Goal: Information Seeking & Learning: Learn about a topic

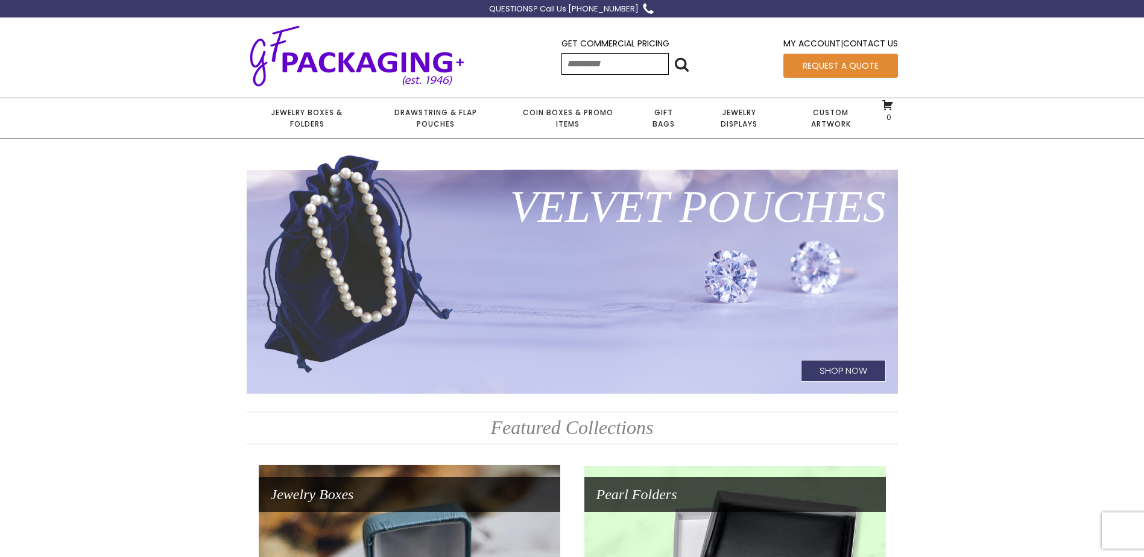
click at [579, 62] on input "Search for:" at bounding box center [615, 64] width 107 height 22
type input "*****"
click input "******" at bounding box center [0, 0] width 0 height 0
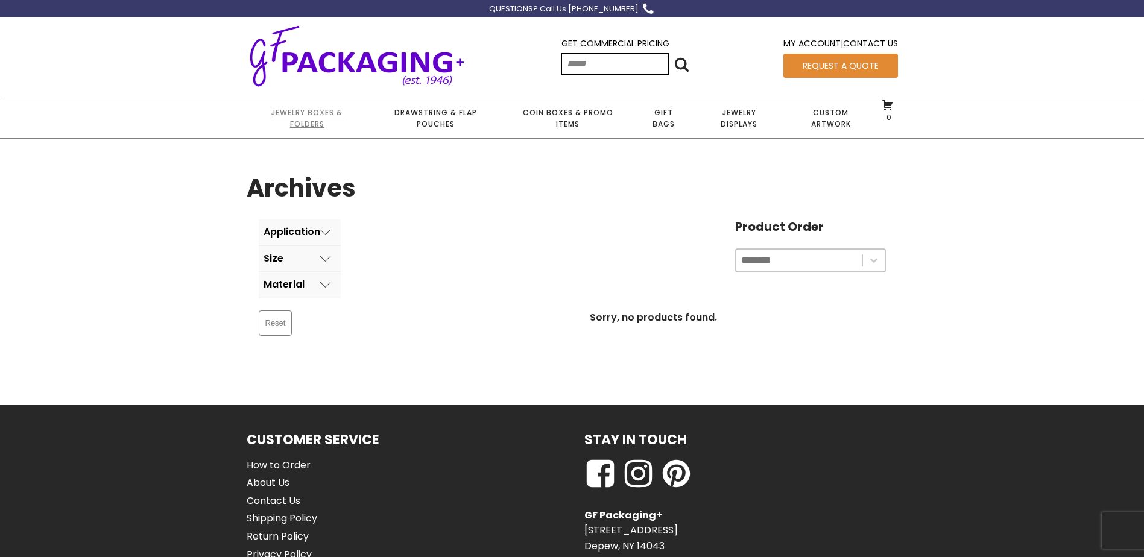
click at [317, 118] on link "Jewelry Boxes & Folders" at bounding box center [307, 118] width 121 height 40
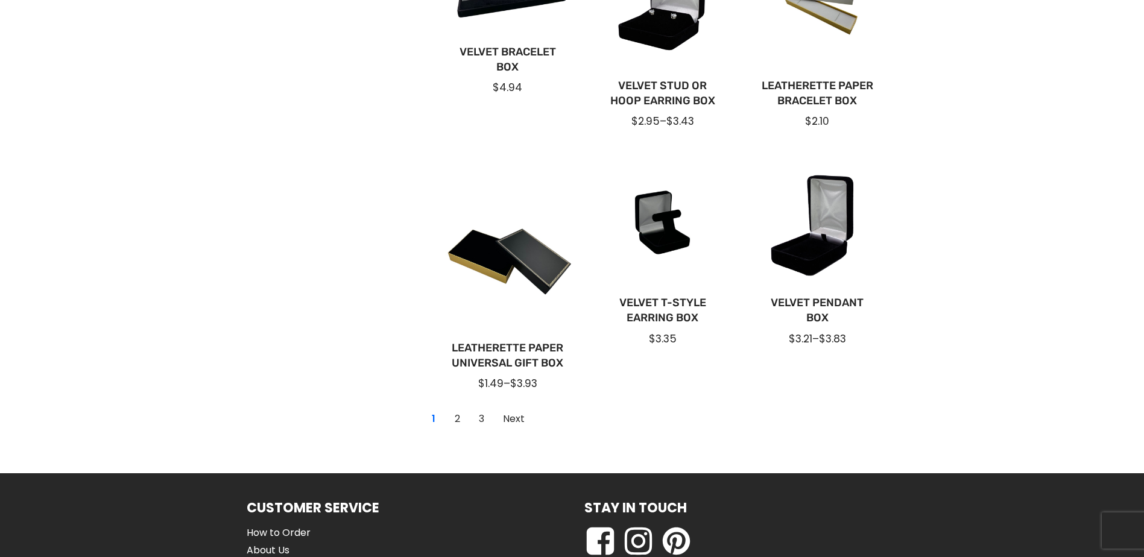
scroll to position [845, 0]
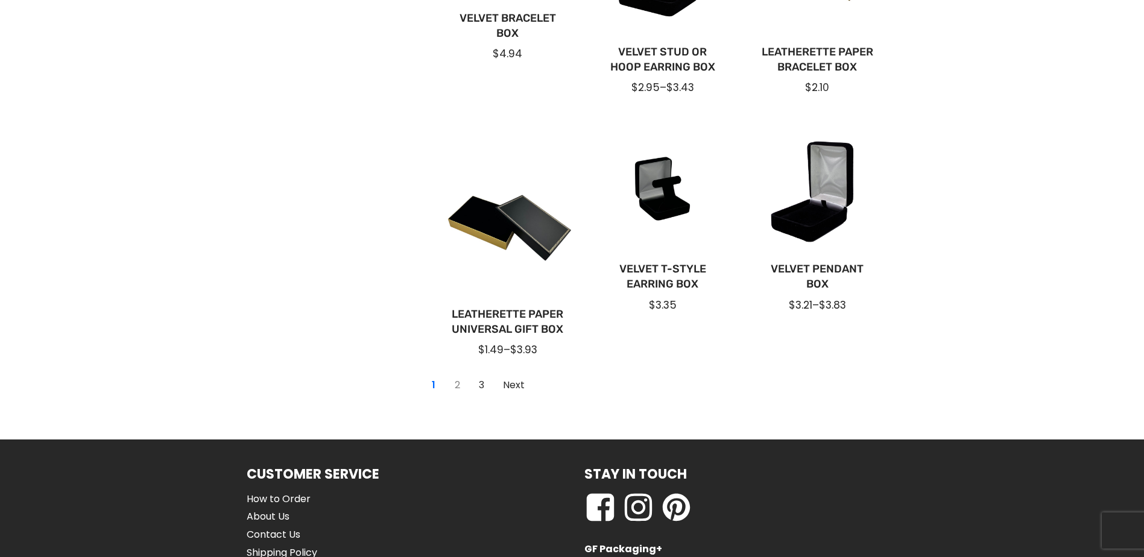
click at [455, 387] on link "2" at bounding box center [457, 385] width 19 height 19
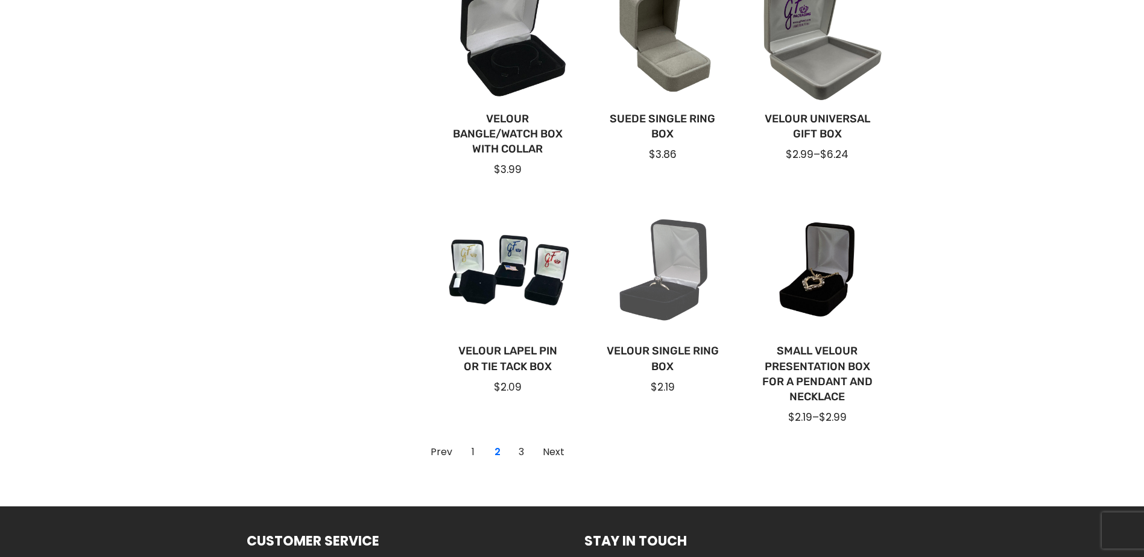
scroll to position [724, 0]
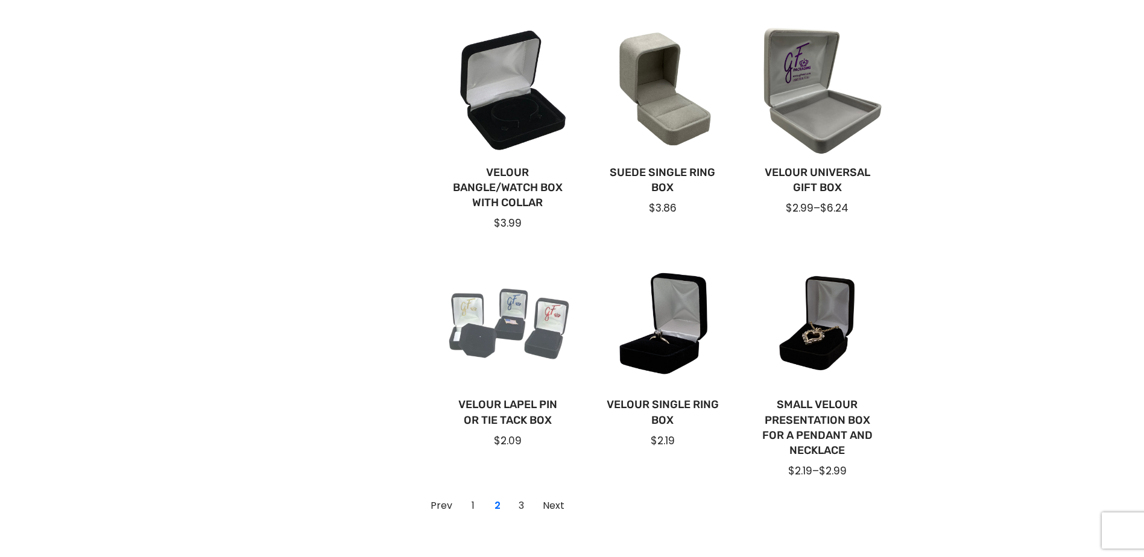
click at [517, 357] on div at bounding box center [508, 324] width 136 height 136
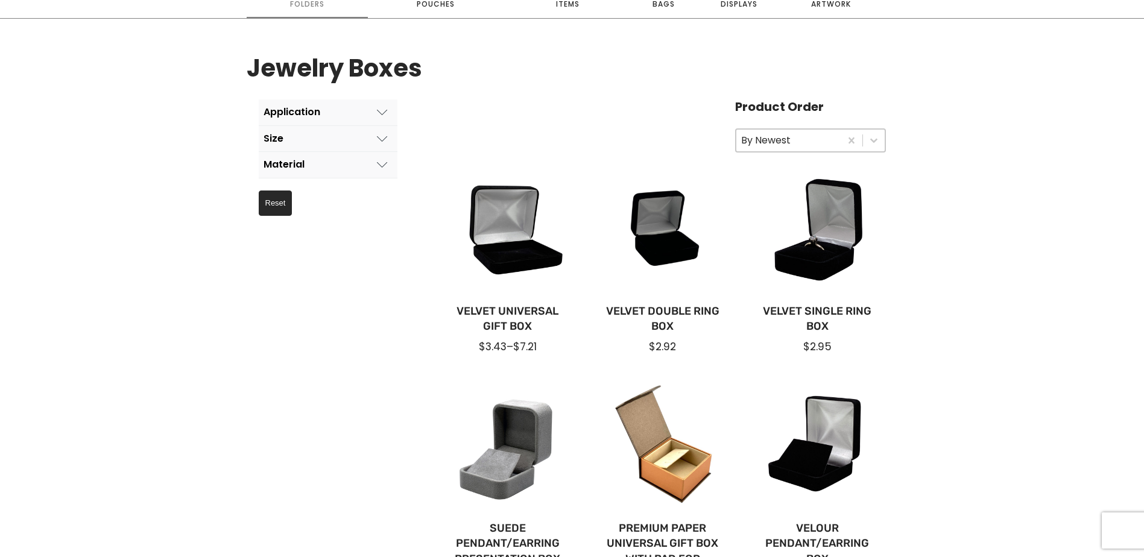
scroll to position [60, 0]
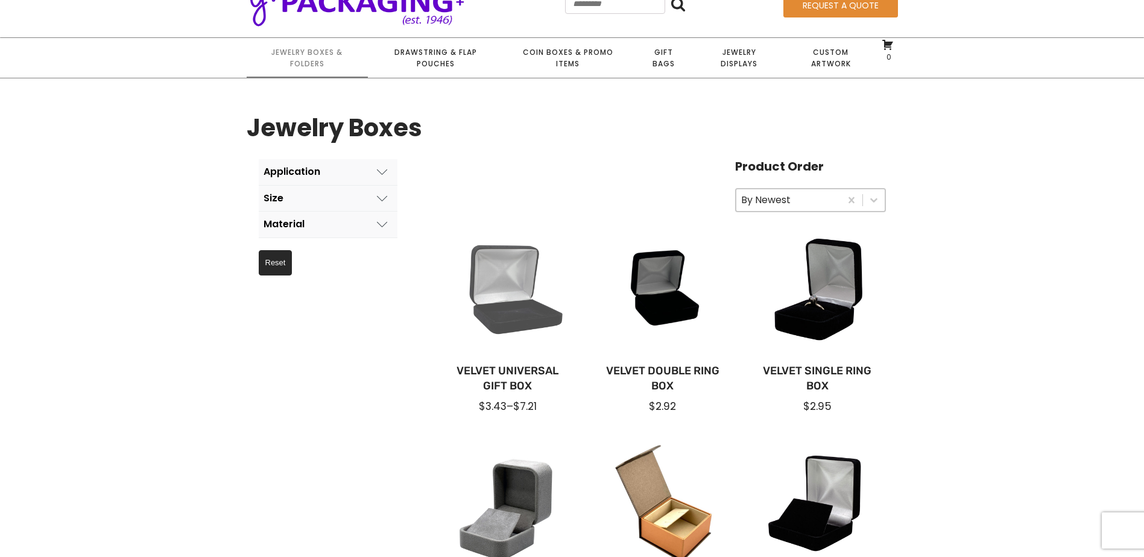
click at [498, 298] on div at bounding box center [508, 290] width 136 height 136
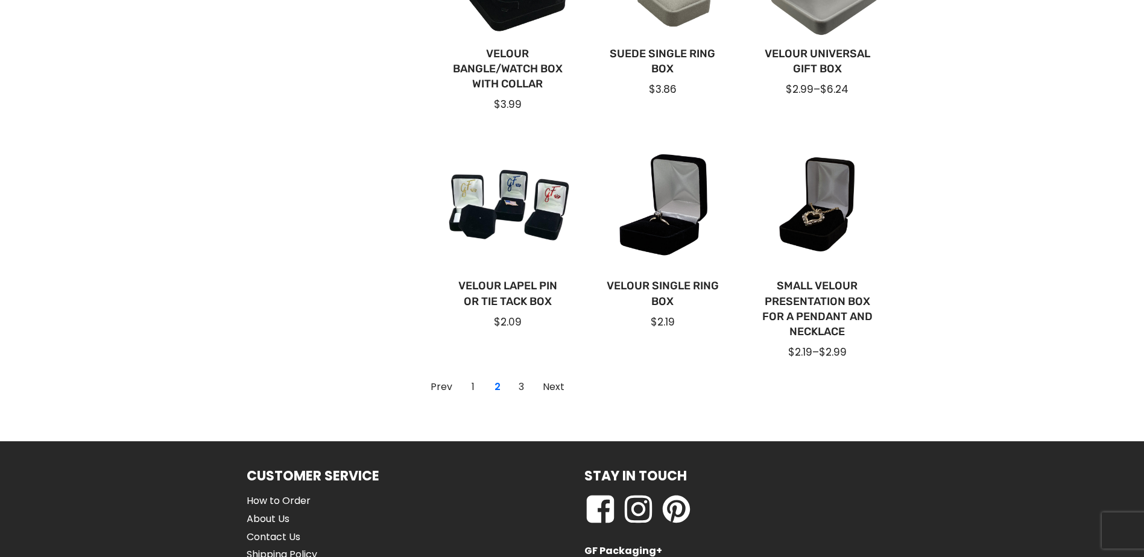
scroll to position [845, 0]
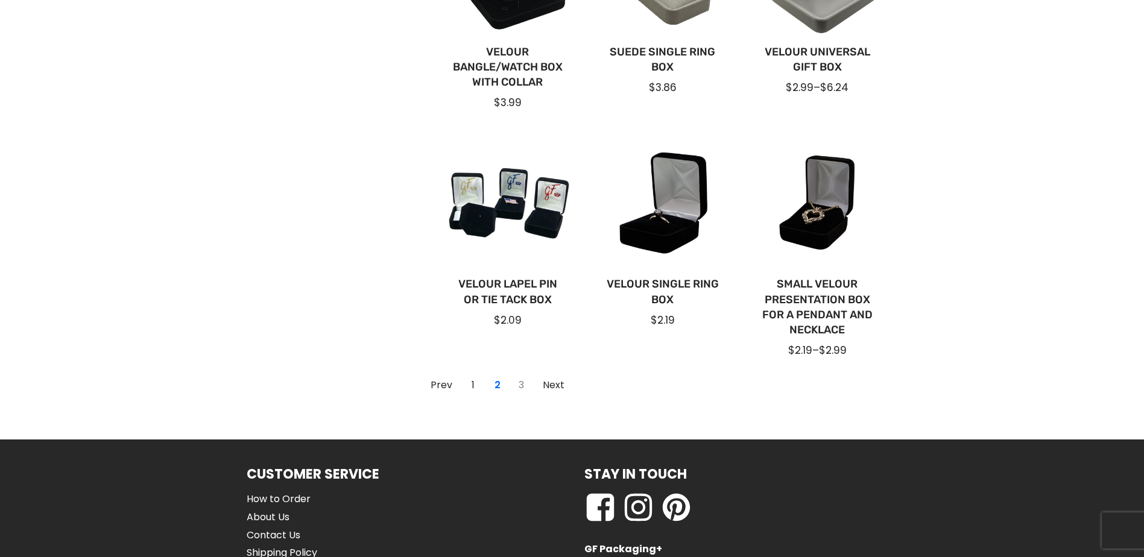
click at [521, 389] on link "3" at bounding box center [521, 385] width 19 height 19
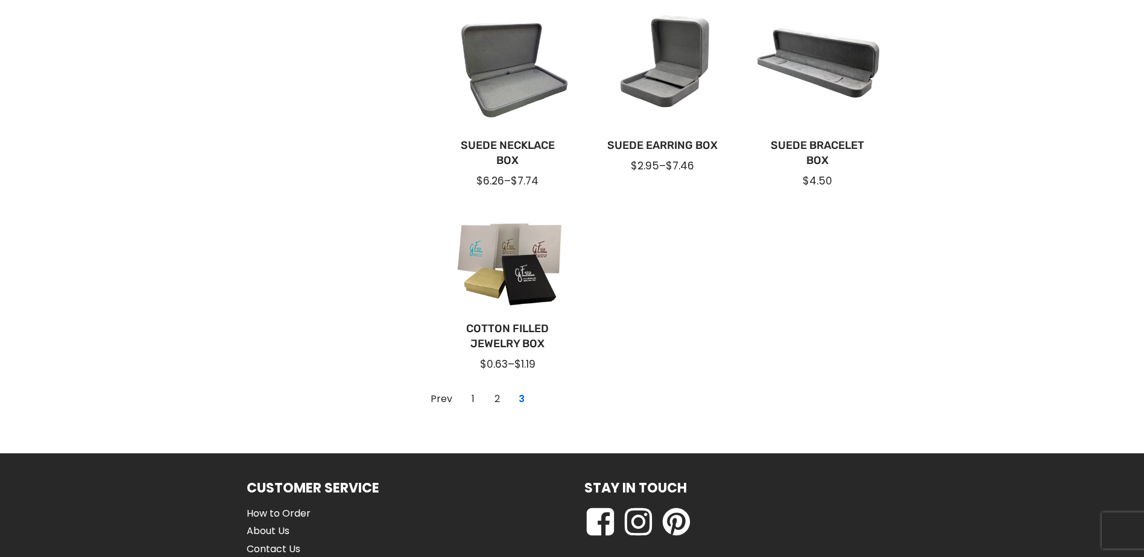
scroll to position [784, 0]
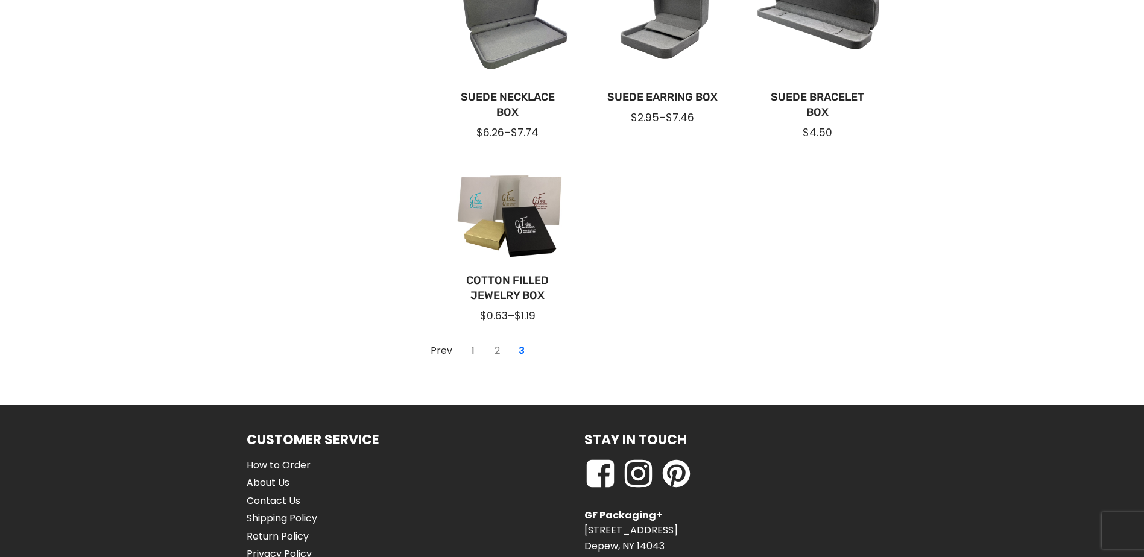
click at [498, 351] on link "2" at bounding box center [497, 350] width 19 height 19
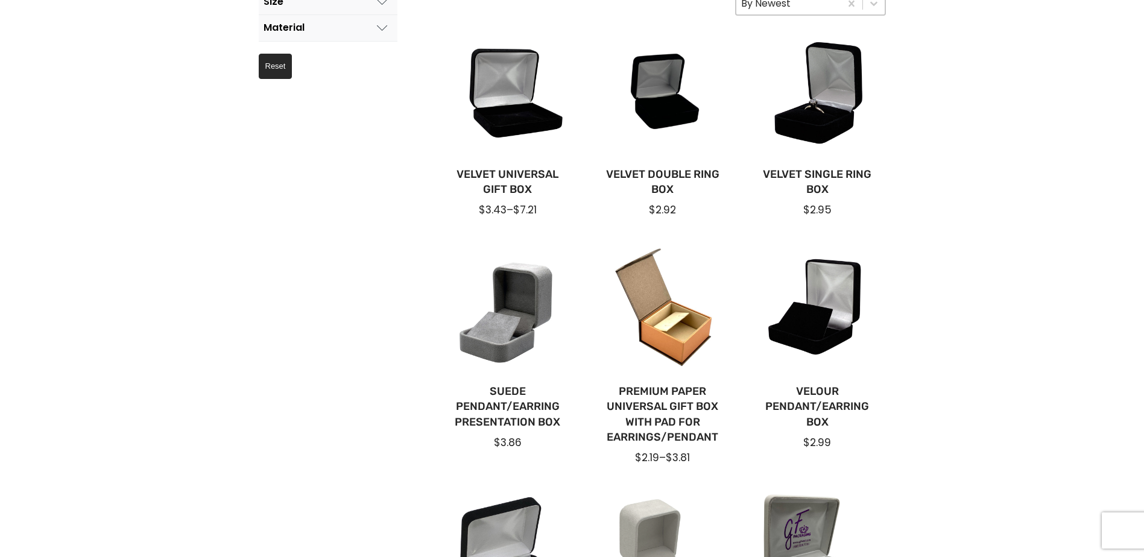
scroll to position [241, 0]
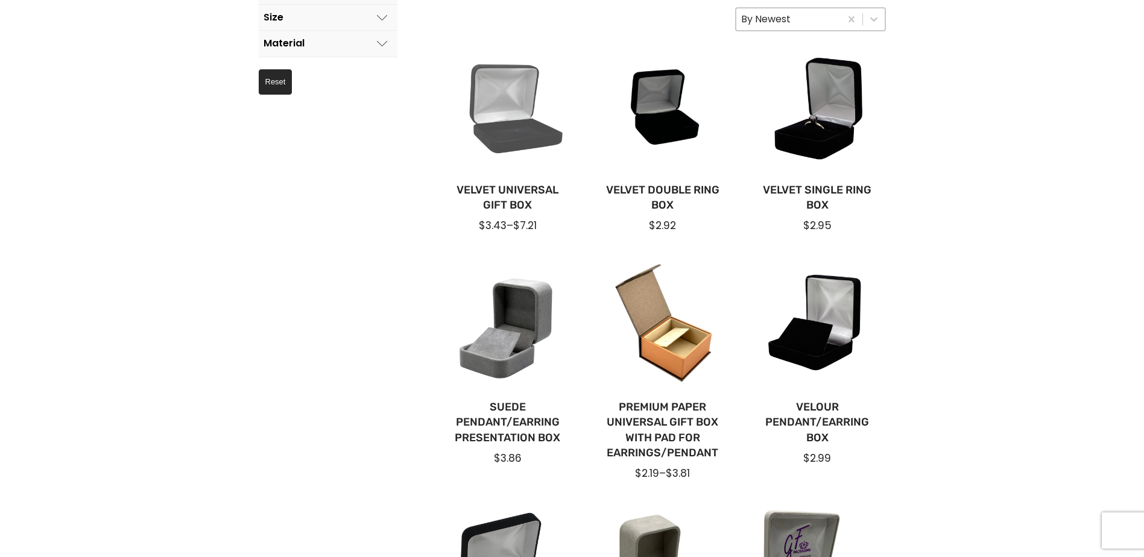
click at [504, 118] on div at bounding box center [508, 109] width 136 height 136
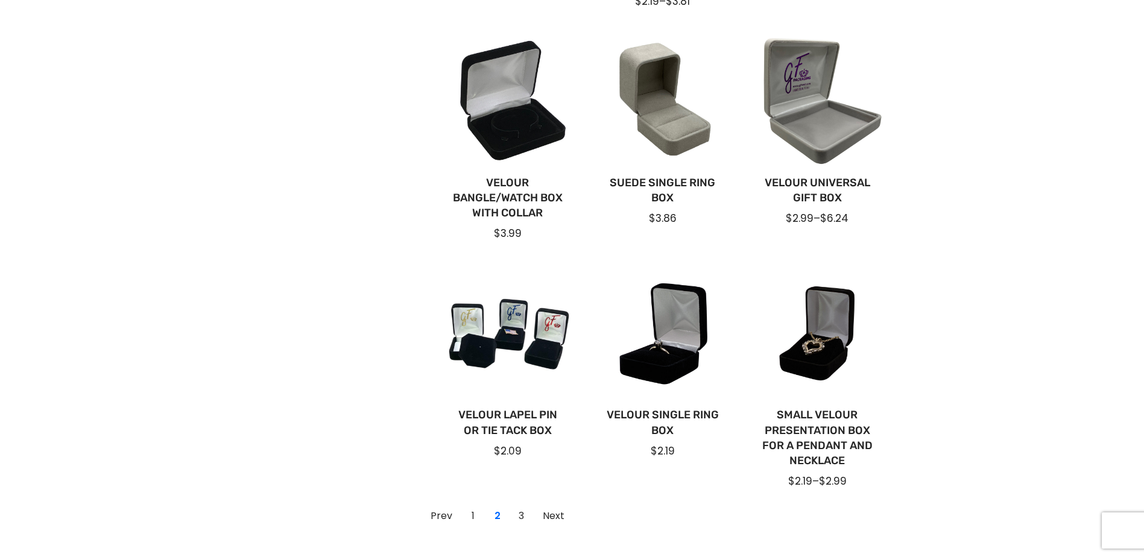
scroll to position [724, 0]
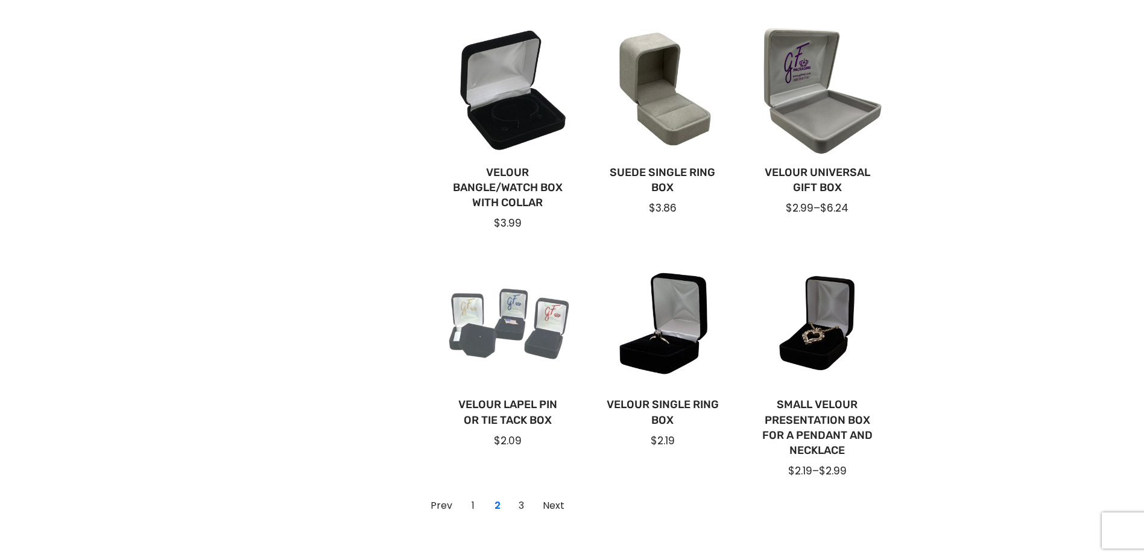
click at [505, 355] on div at bounding box center [508, 324] width 136 height 136
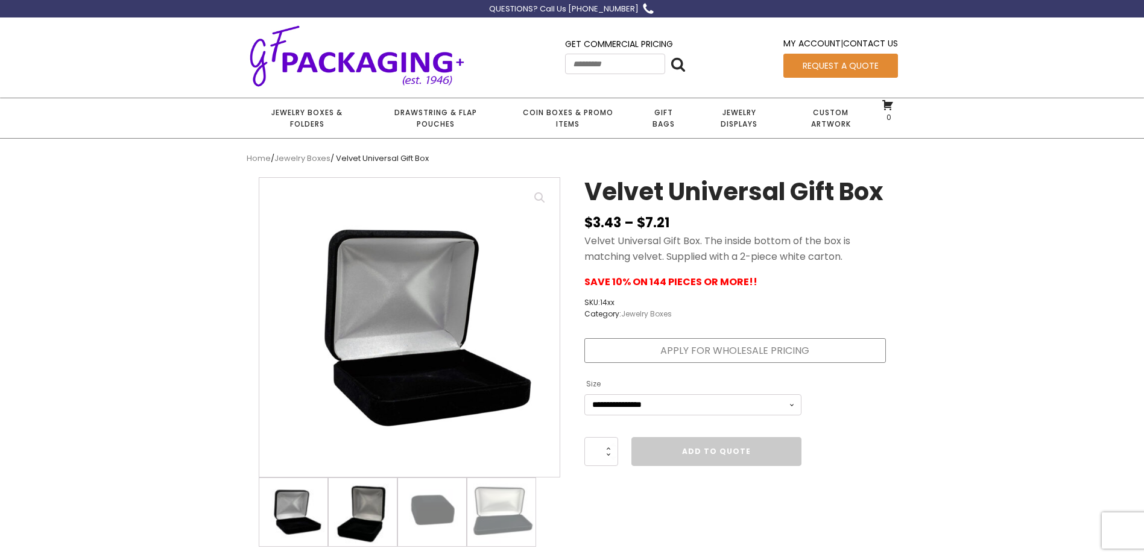
click at [373, 507] on img at bounding box center [363, 512] width 68 height 68
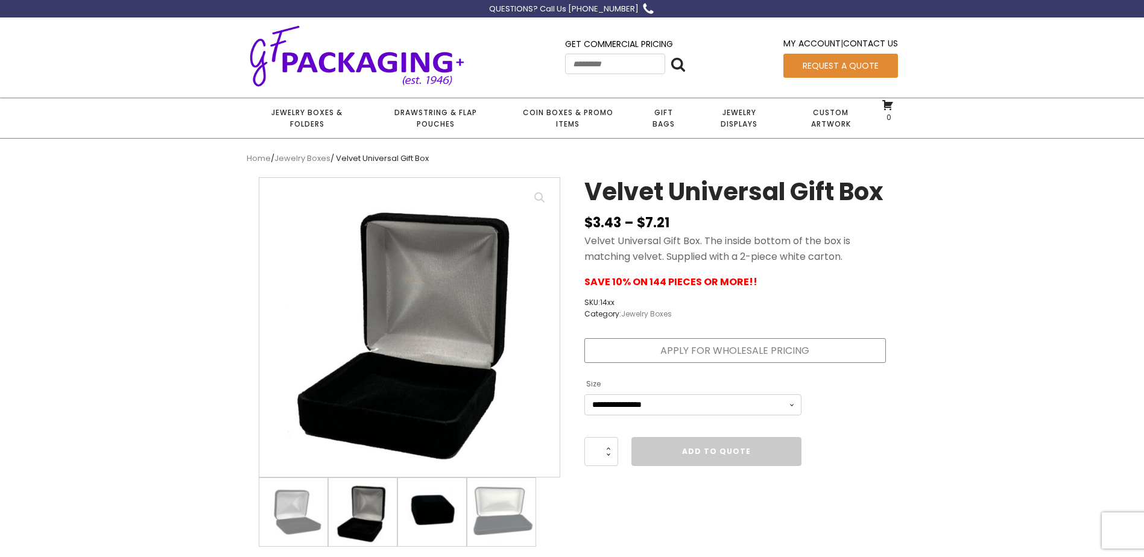
click at [419, 510] on img at bounding box center [432, 512] width 68 height 68
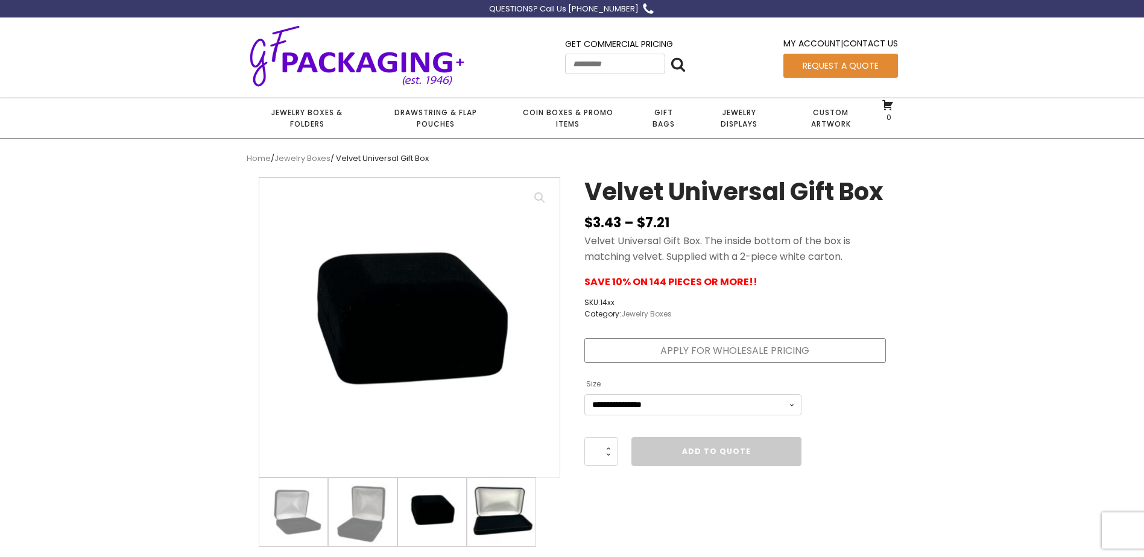
click at [489, 510] on img at bounding box center [502, 512] width 68 height 68
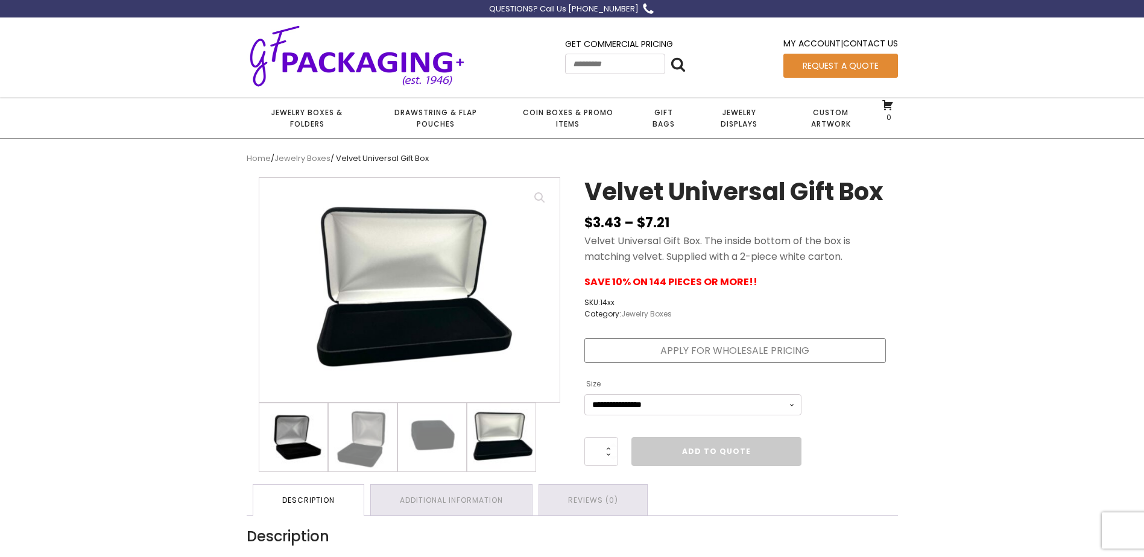
click at [286, 453] on img at bounding box center [293, 438] width 68 height 68
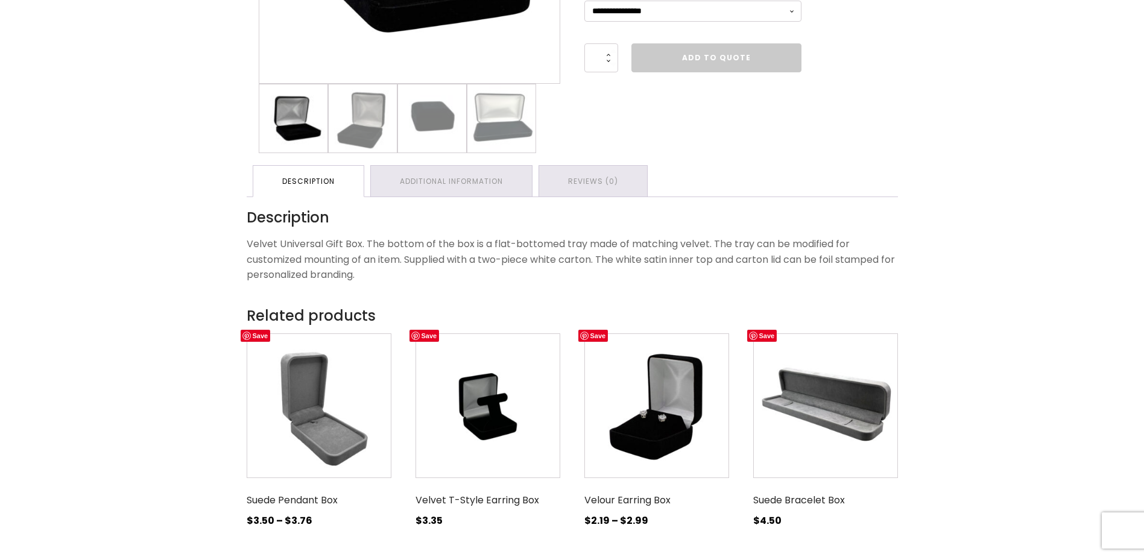
scroll to position [422, 0]
